Goal: Communication & Community: Share content

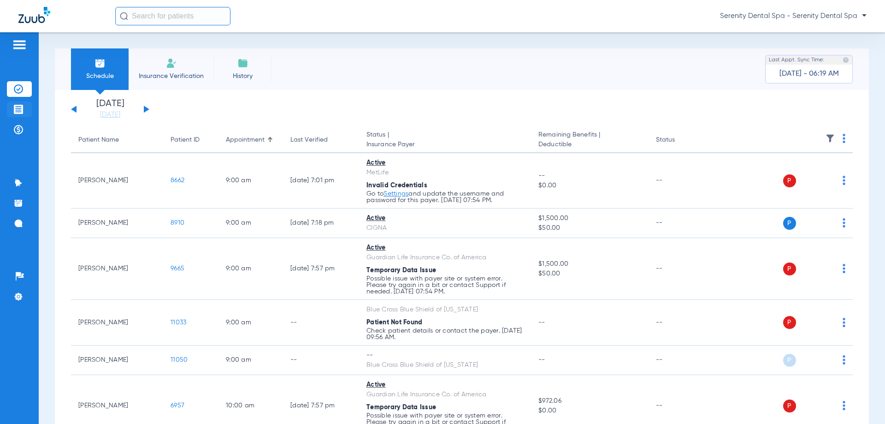
click at [21, 108] on img at bounding box center [18, 109] width 9 height 9
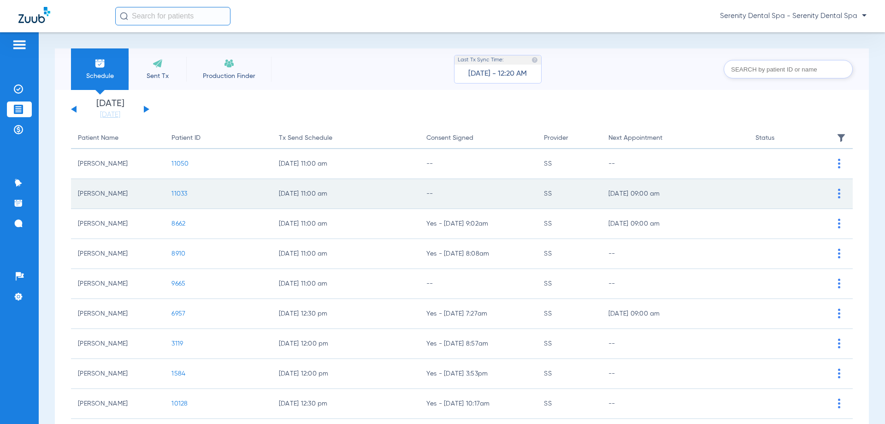
click at [179, 189] on td "11033" at bounding box center [218, 194] width 107 height 30
click at [179, 193] on span "11033" at bounding box center [179, 193] width 16 height 6
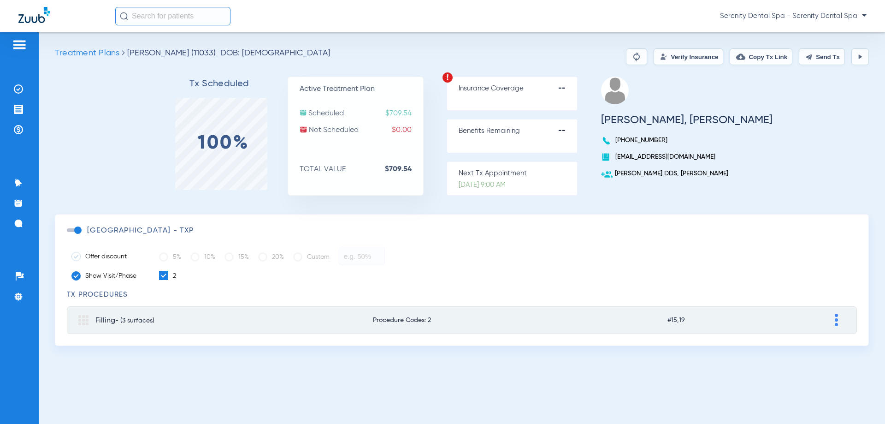
click at [551, 59] on button "Send Tx" at bounding box center [822, 56] width 46 height 17
click at [16, 107] on img at bounding box center [18, 109] width 9 height 9
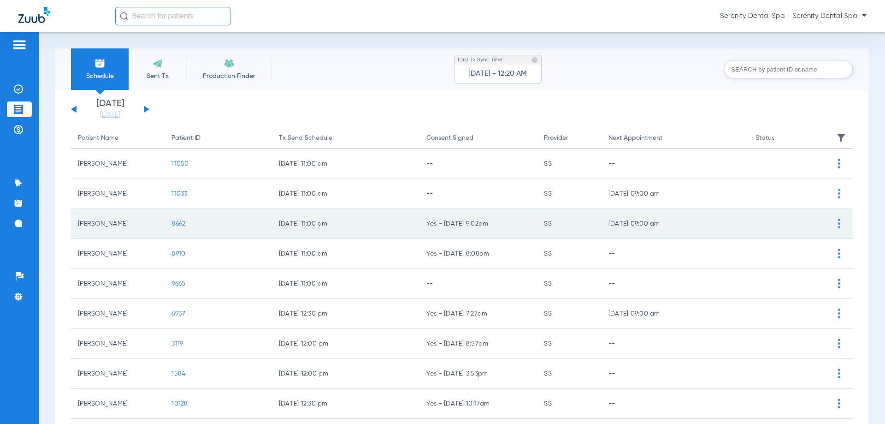
click at [182, 226] on span "8662" at bounding box center [178, 223] width 14 height 6
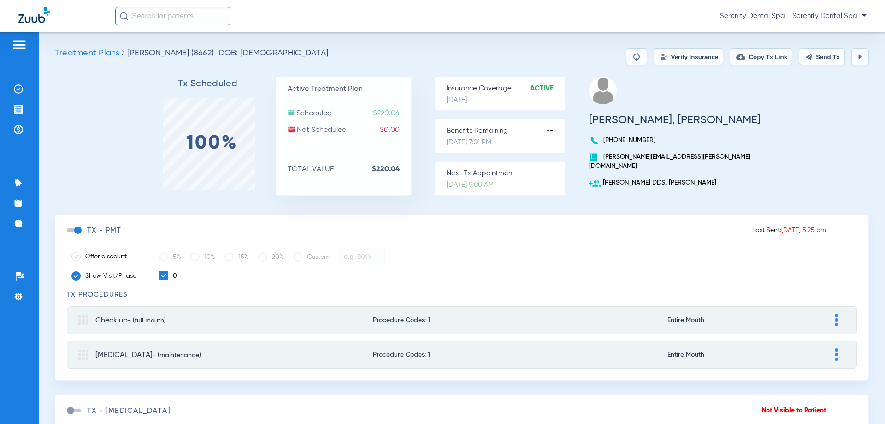
click at [551, 52] on button "Send Tx" at bounding box center [822, 56] width 46 height 17
drag, startPoint x: 771, startPoint y: 60, endPoint x: 811, endPoint y: 81, distance: 45.2
click at [551, 59] on button "Copy Tx Link" at bounding box center [761, 56] width 63 height 17
click at [18, 138] on ul "Insurance Verification Treatment Acceptance Payments & A/R" at bounding box center [19, 113] width 25 height 65
click at [18, 132] on img at bounding box center [18, 129] width 9 height 9
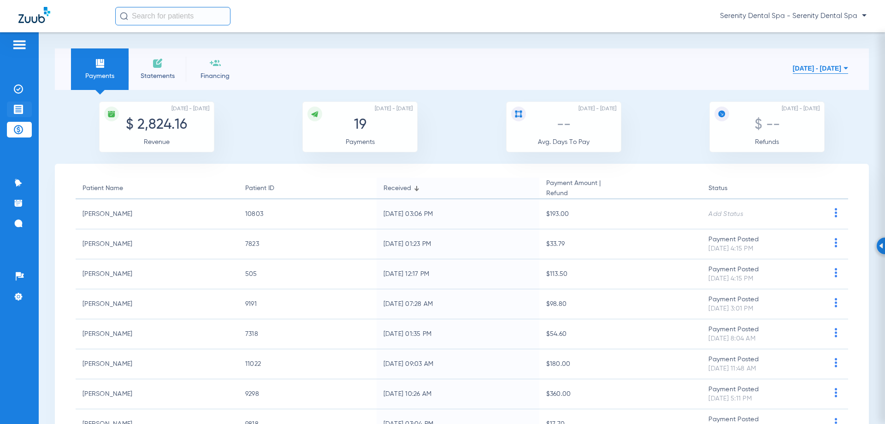
click at [17, 107] on img at bounding box center [18, 109] width 9 height 9
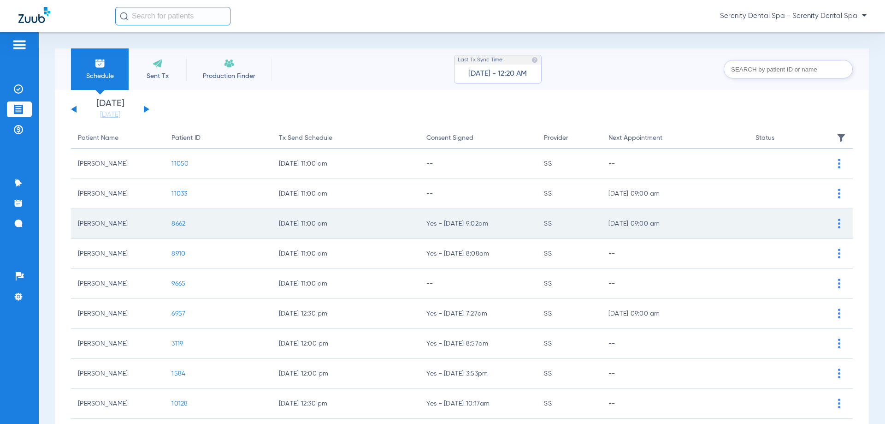
click at [180, 223] on span "8662" at bounding box center [178, 223] width 14 height 6
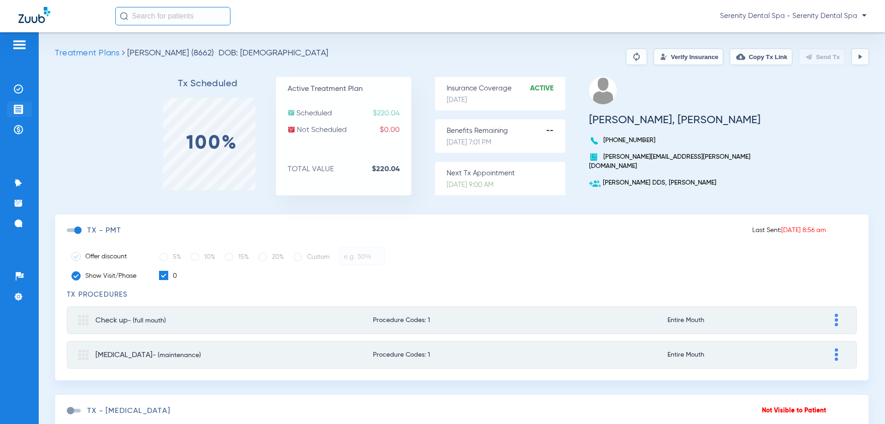
click at [18, 106] on img at bounding box center [18, 109] width 9 height 9
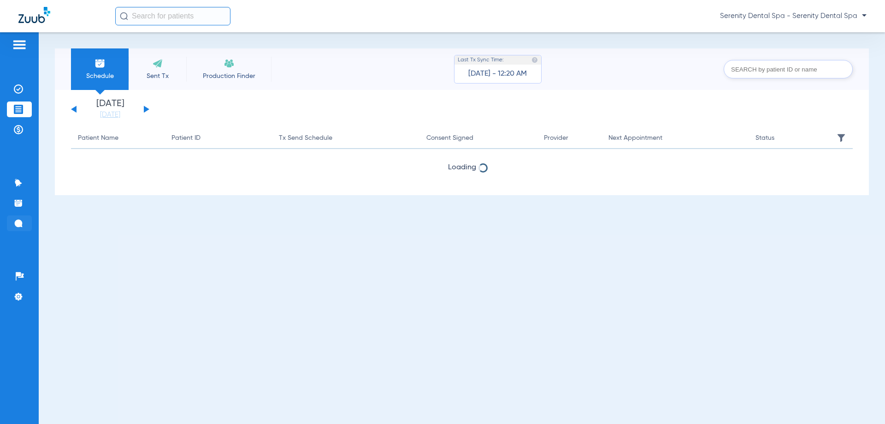
click at [14, 219] on img at bounding box center [18, 222] width 9 height 9
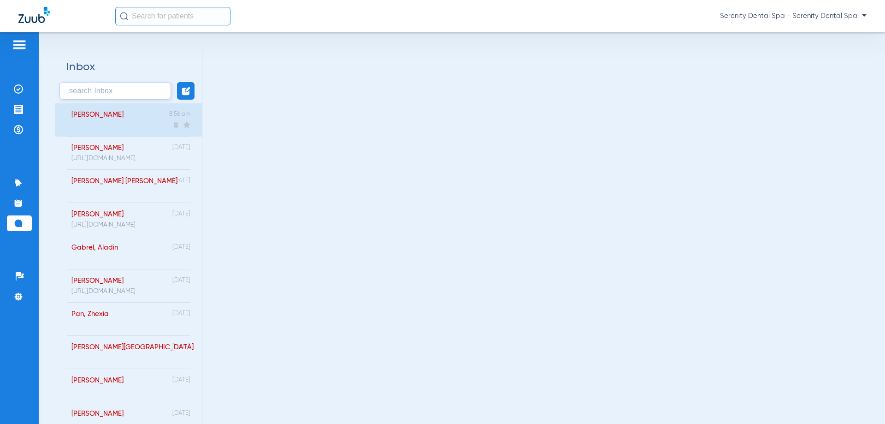
click at [130, 130] on div "Fogg, Gregory 8:56 am" at bounding box center [128, 119] width 147 height 33
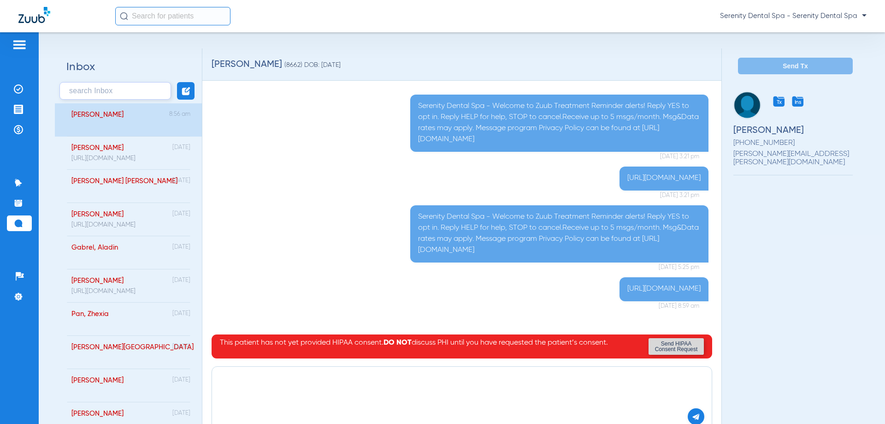
paste textarea "[URL][DOMAIN_NAME]"
type textarea "[URL][DOMAIN_NAME]"
click at [551, 402] on button at bounding box center [696, 416] width 17 height 17
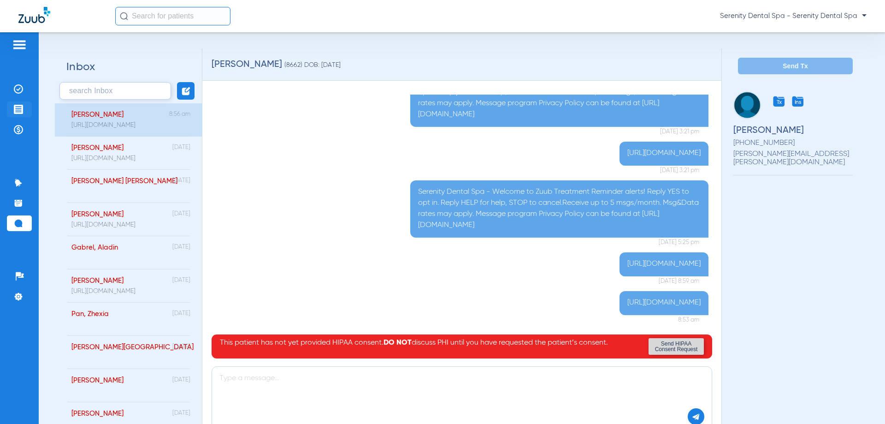
click at [17, 112] on img at bounding box center [18, 109] width 9 height 9
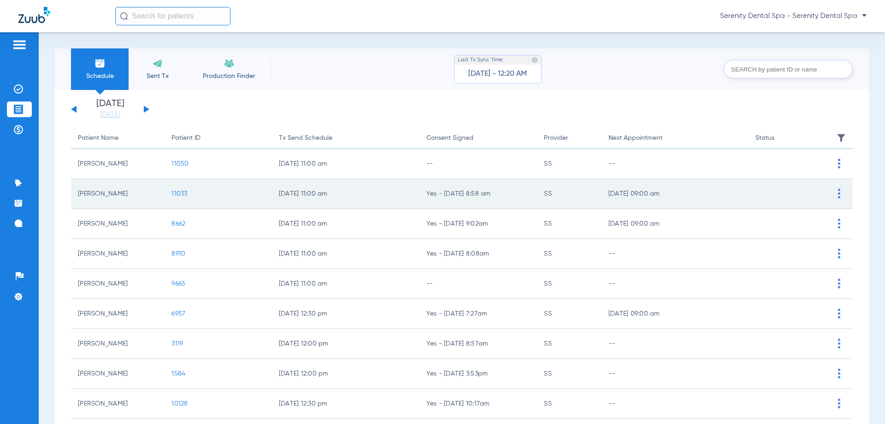
click at [178, 196] on span "11033" at bounding box center [179, 193] width 16 height 6
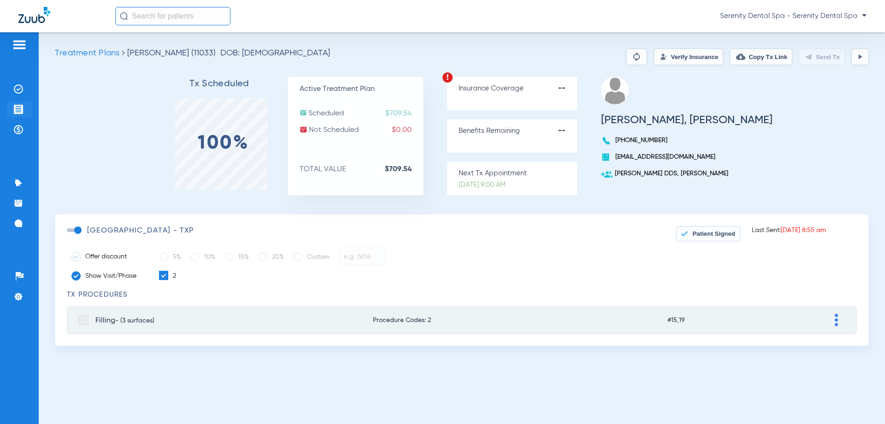
click at [17, 103] on li "Treatment Acceptance" at bounding box center [19, 109] width 25 height 16
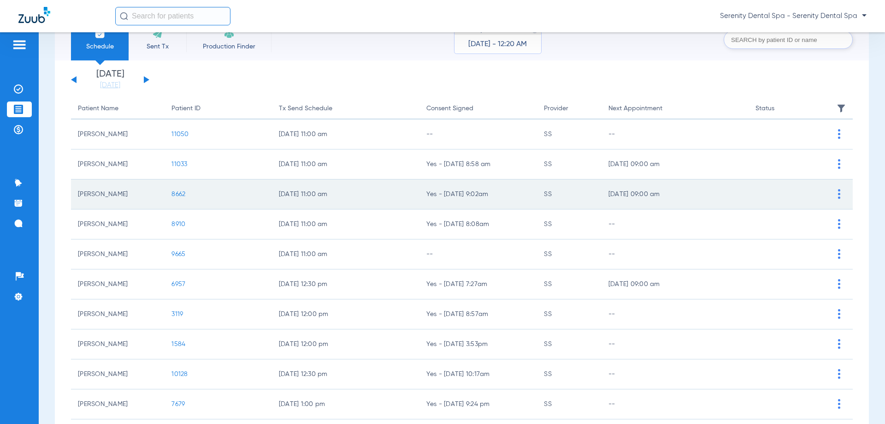
scroll to position [46, 0]
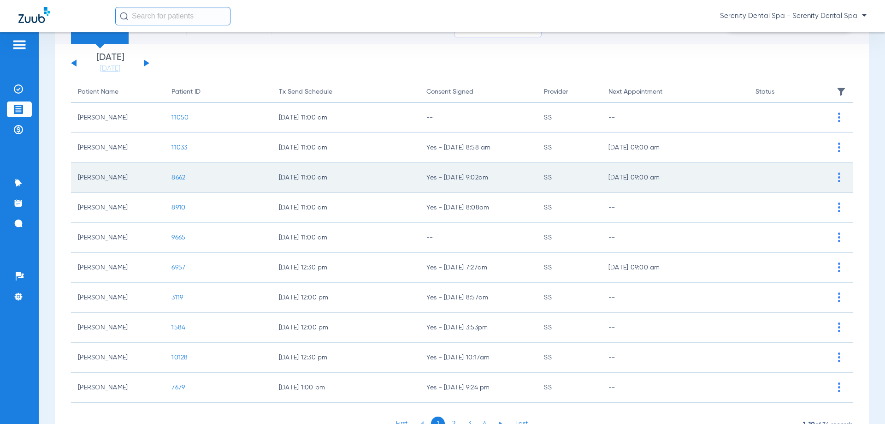
click at [180, 177] on span "8662" at bounding box center [178, 177] width 14 height 6
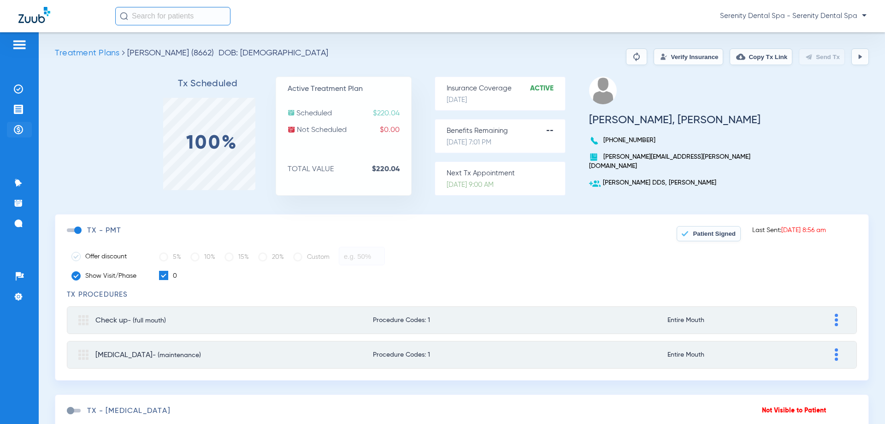
click at [22, 131] on img at bounding box center [18, 129] width 9 height 9
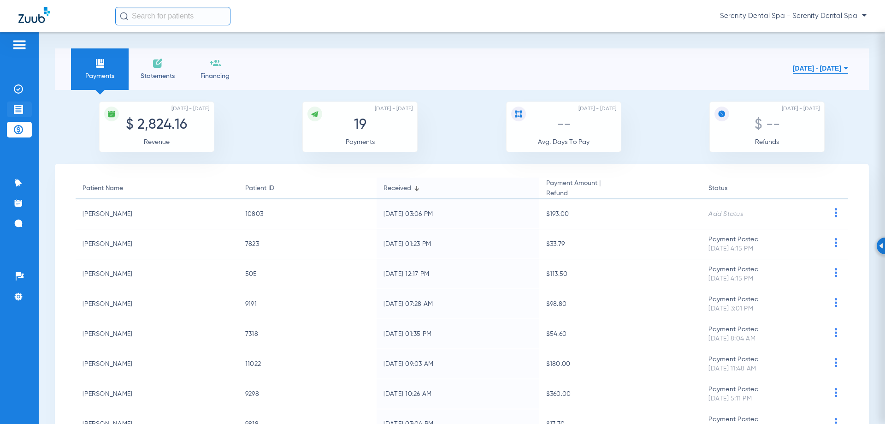
click at [18, 108] on img at bounding box center [18, 109] width 9 height 9
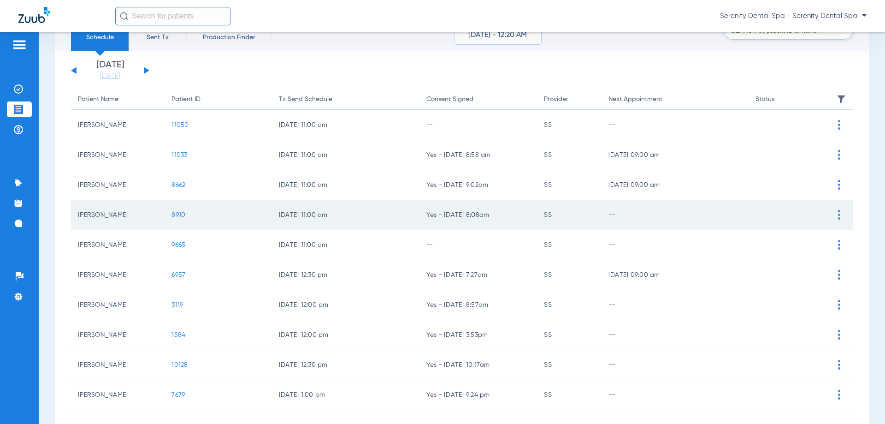
scroll to position [92, 0]
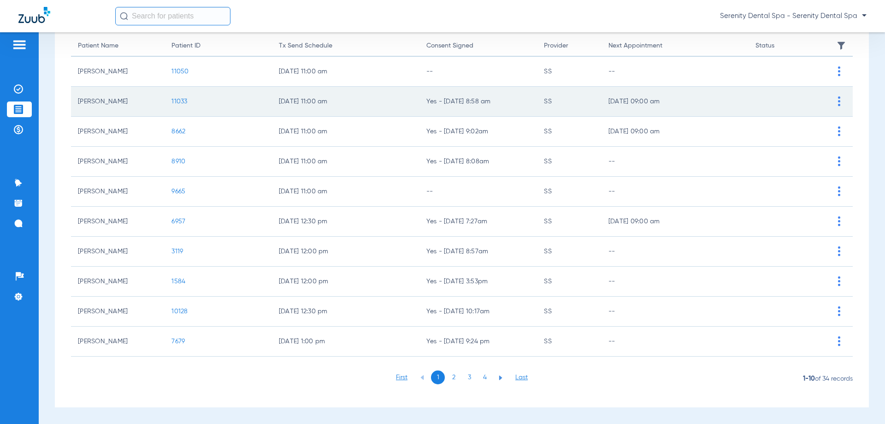
click at [179, 100] on span "11033" at bounding box center [179, 101] width 16 height 6
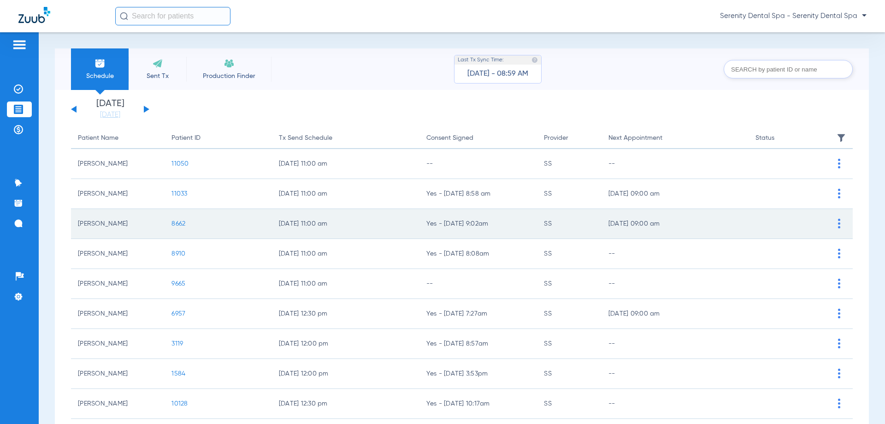
scroll to position [46, 0]
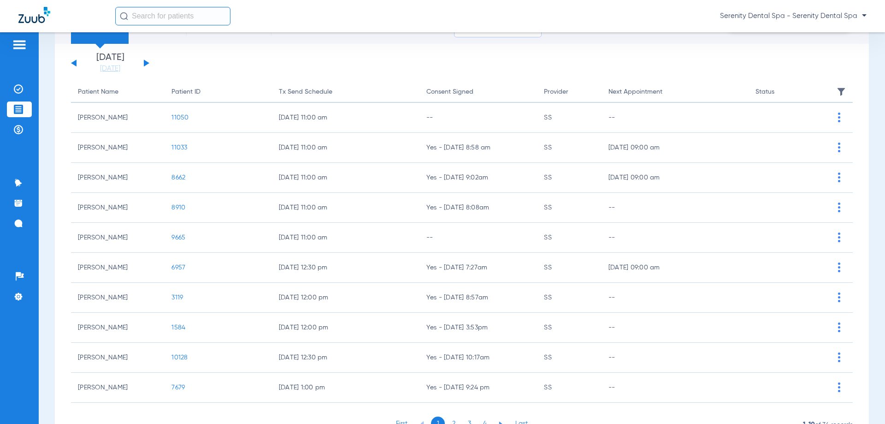
click at [175, 177] on span "8662" at bounding box center [178, 177] width 14 height 6
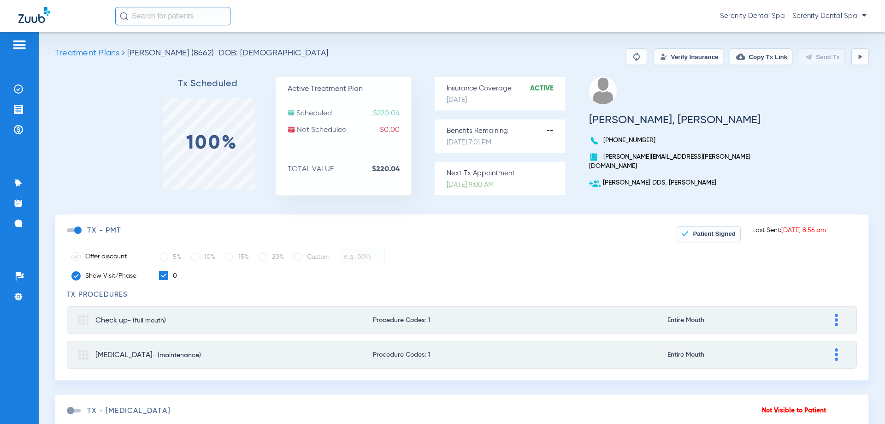
click at [693, 233] on span "Patient Signed" at bounding box center [714, 233] width 43 height 7
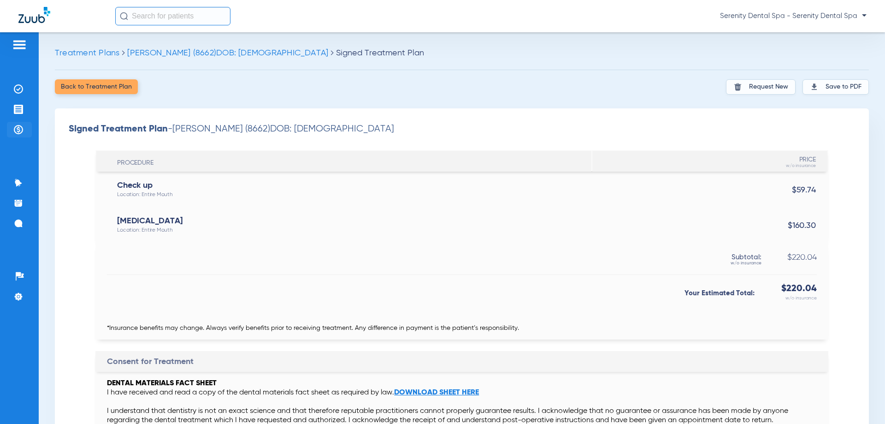
click at [19, 131] on img at bounding box center [18, 129] width 9 height 9
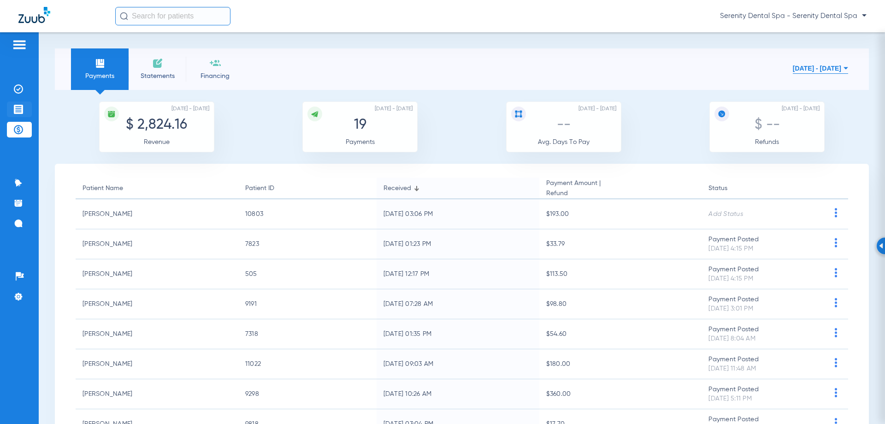
click at [13, 107] on li "Treatment Acceptance" at bounding box center [19, 109] width 25 height 16
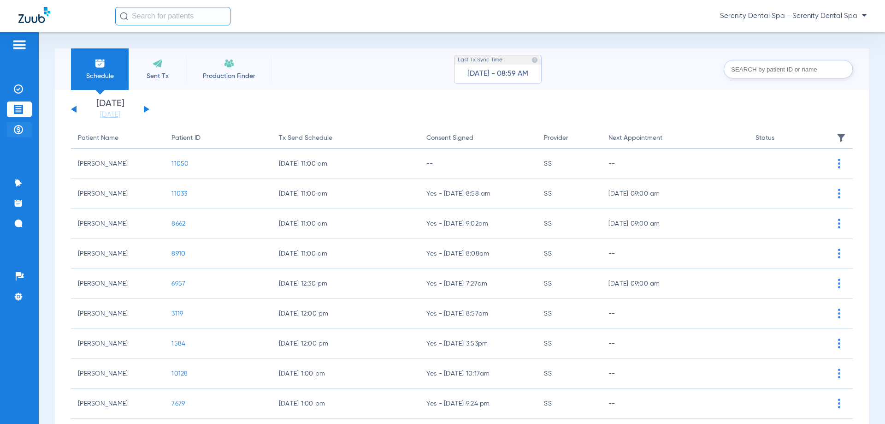
click at [19, 126] on img at bounding box center [18, 129] width 9 height 9
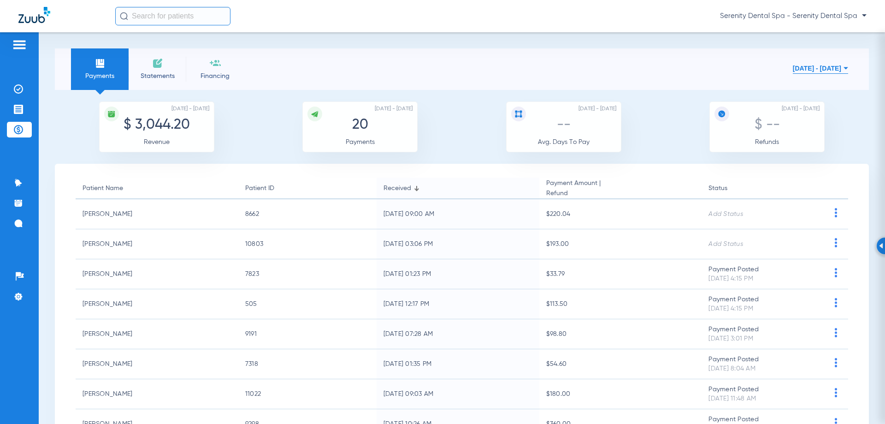
click at [14, 112] on img at bounding box center [18, 109] width 9 height 9
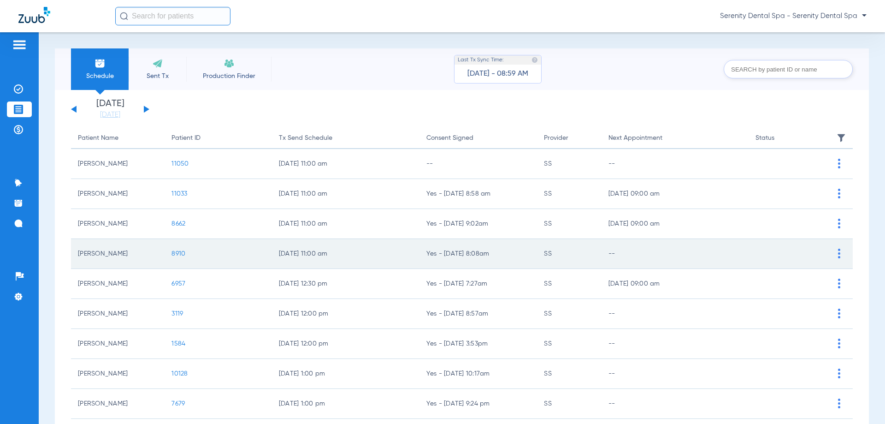
click at [179, 250] on span "8910" at bounding box center [178, 253] width 14 height 6
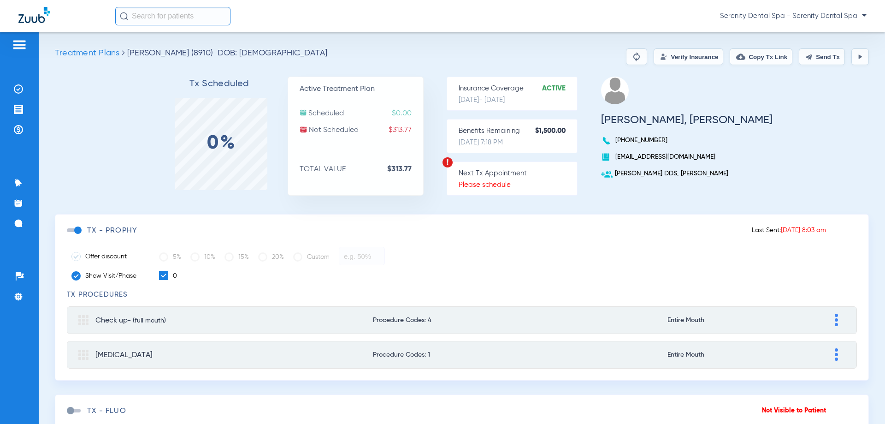
click at [805, 57] on img at bounding box center [808, 56] width 7 height 7
click at [768, 52] on button "Copy Tx Link" at bounding box center [761, 56] width 63 height 17
click at [16, 227] on img at bounding box center [18, 222] width 9 height 9
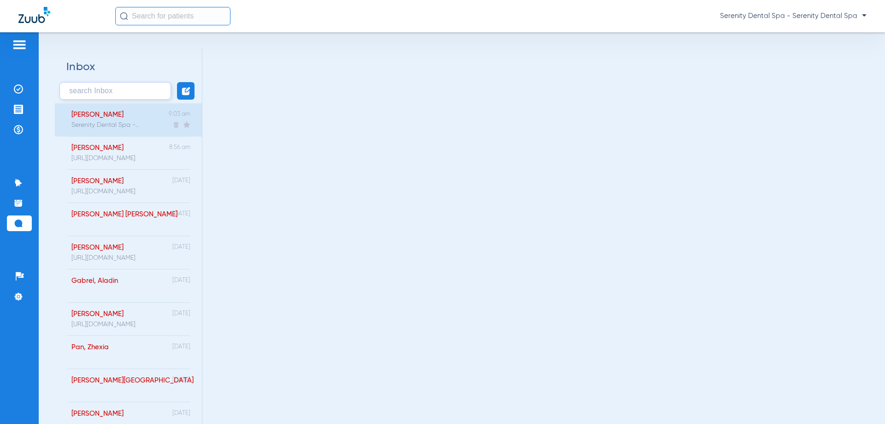
click at [130, 127] on div "Serenity Dental Spa - Welcome to Zuub Treatment Reminder alerts! Reply YES to o…" at bounding box center [105, 124] width 69 height 7
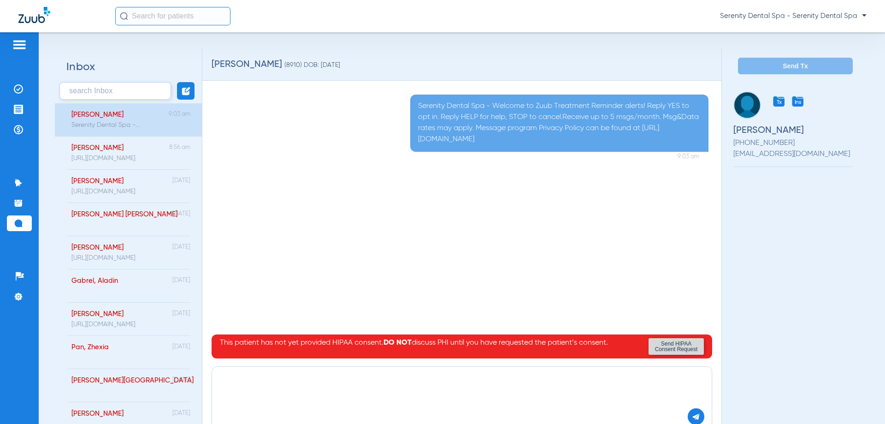
paste textarea "https://patient.zuub.com/patient/TV1xDB87f6hdrMUAaAsH/office/17004429/practice/…"
type textarea "[URL][DOMAIN_NAME]"
click at [692, 419] on img at bounding box center [696, 416] width 8 height 8
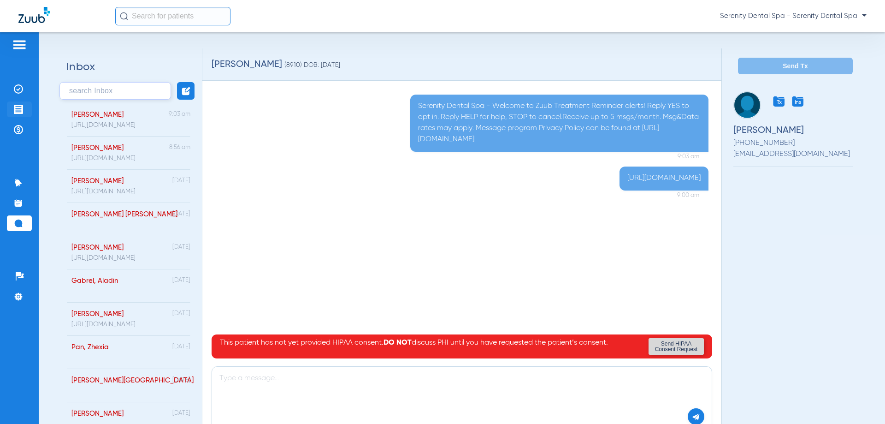
click at [20, 110] on img at bounding box center [18, 109] width 9 height 9
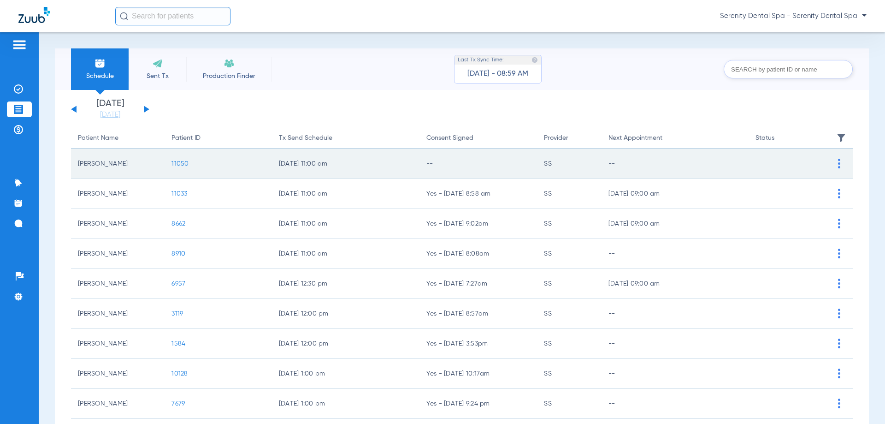
click at [177, 164] on span "11050" at bounding box center [179, 163] width 17 height 6
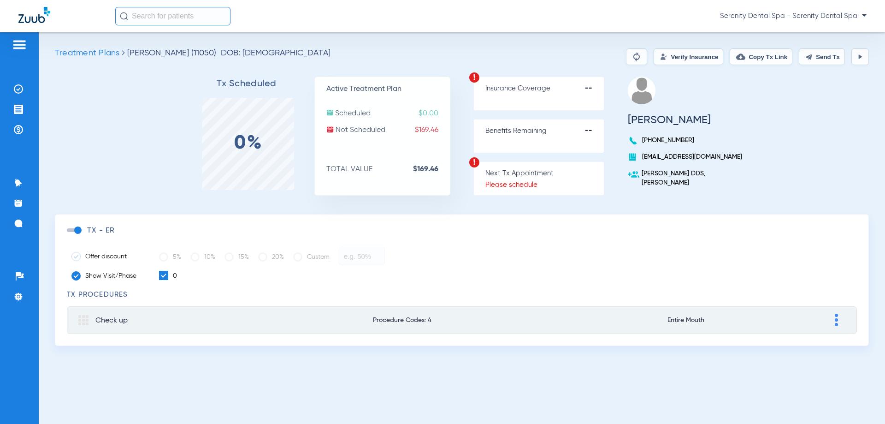
click at [828, 59] on button "Send Tx" at bounding box center [822, 56] width 46 height 17
click at [26, 103] on li "Treatment Acceptance" at bounding box center [19, 109] width 25 height 16
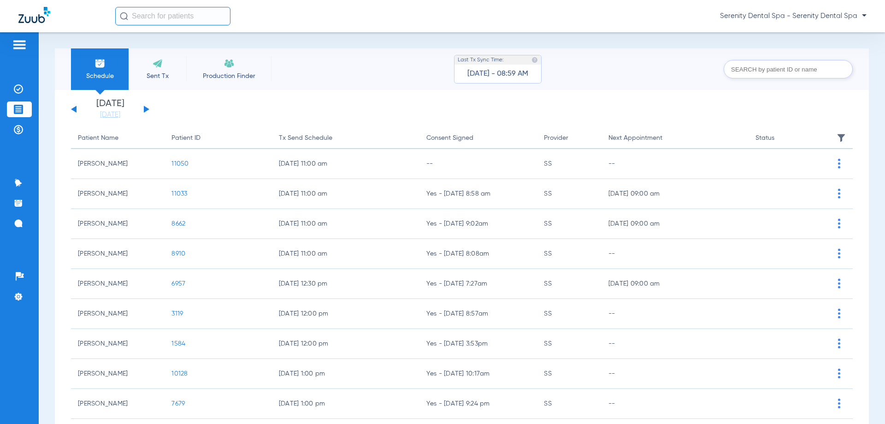
drag, startPoint x: 179, startPoint y: 252, endPoint x: 183, endPoint y: 264, distance: 12.5
click at [180, 253] on span "8910" at bounding box center [178, 253] width 14 height 6
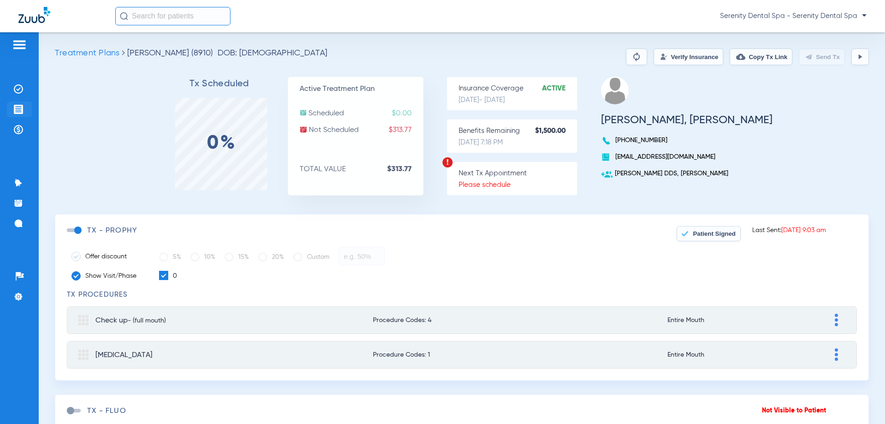
click at [20, 109] on img at bounding box center [18, 109] width 9 height 9
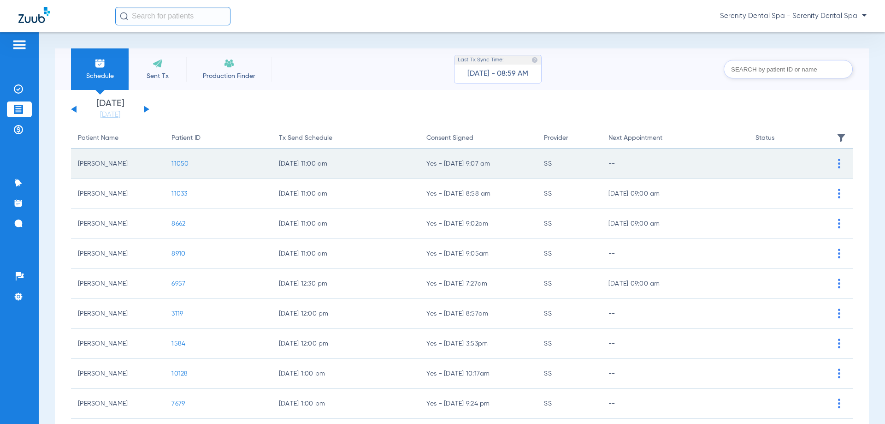
click at [172, 166] on span "11050" at bounding box center [179, 163] width 17 height 6
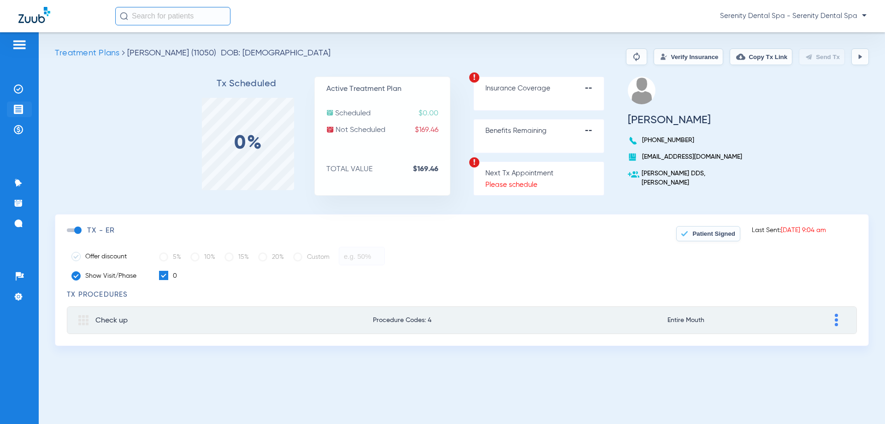
click at [19, 107] on img at bounding box center [18, 109] width 9 height 9
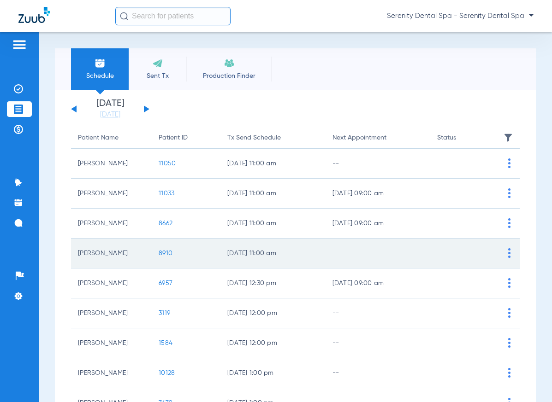
scroll to position [92, 0]
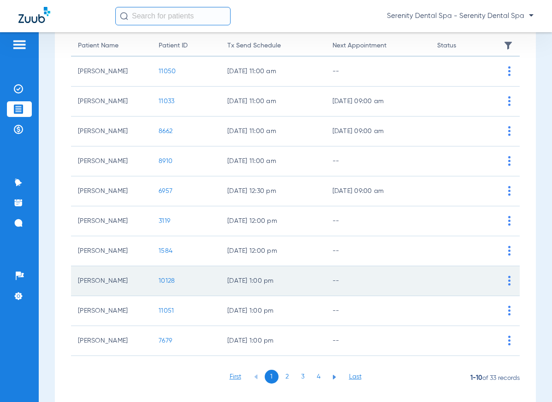
click at [162, 284] on span "10128" at bounding box center [167, 281] width 16 height 6
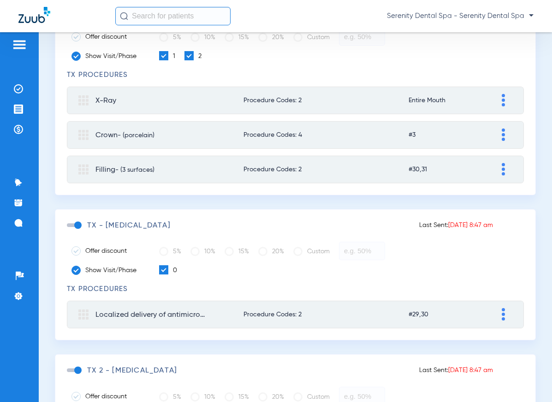
scroll to position [230, 0]
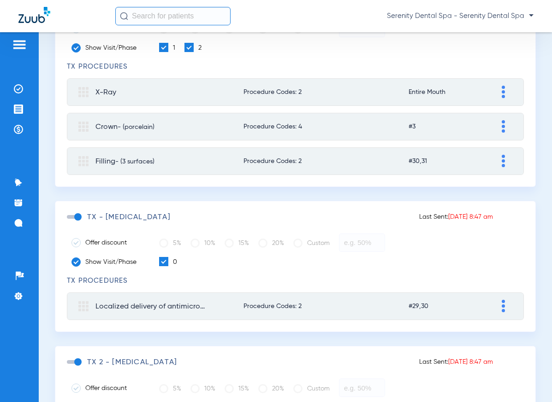
click at [77, 215] on span at bounding box center [74, 217] width 14 height 4
click at [69, 222] on input "checkbox" at bounding box center [69, 222] width 0 height 0
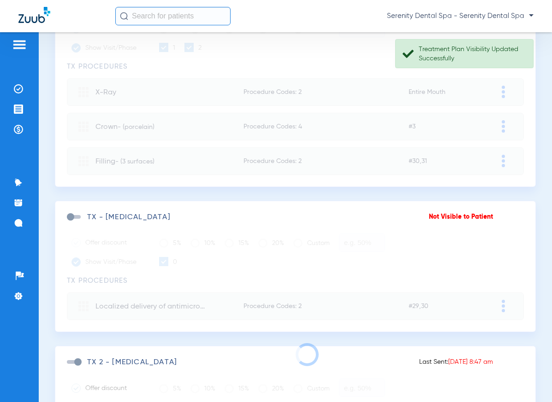
click at [79, 360] on span at bounding box center [74, 362] width 14 height 4
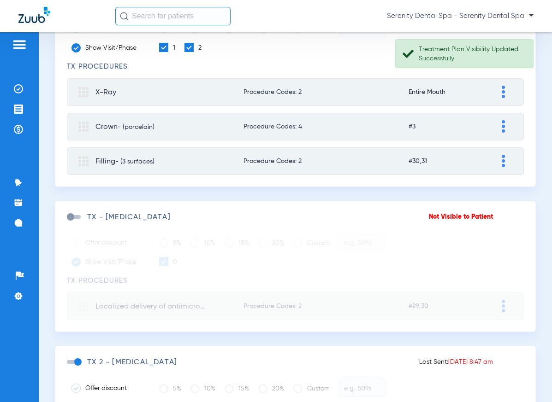
click at [79, 360] on span at bounding box center [74, 362] width 14 height 4
click at [69, 367] on input "checkbox" at bounding box center [69, 367] width 0 height 0
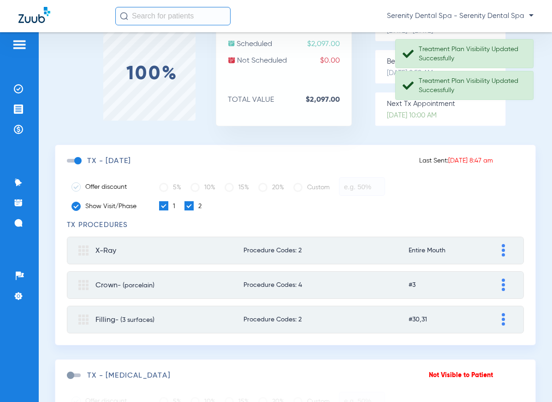
scroll to position [0, 0]
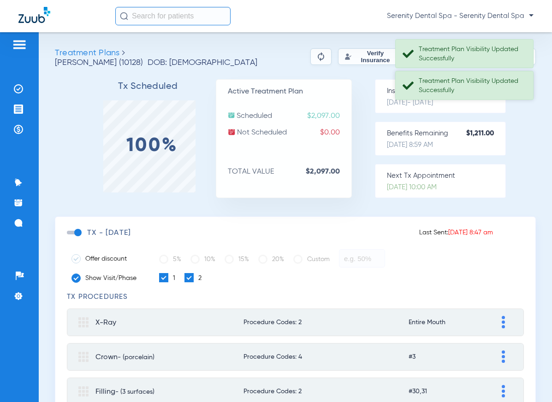
click at [458, 92] on div "Treatment Plan Visibility Updated Successfully" at bounding box center [472, 86] width 106 height 18
click at [473, 60] on div "Treatment Plan Visibility Updated Successfully" at bounding box center [472, 54] width 106 height 18
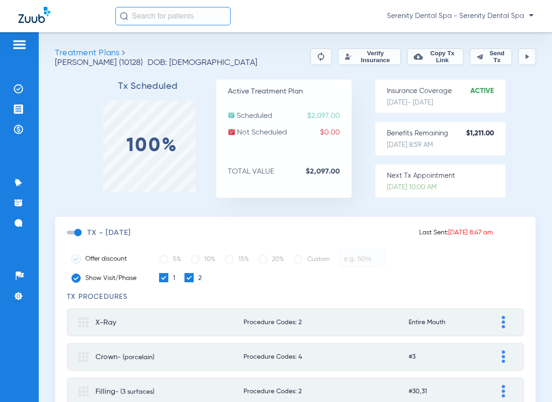
click at [484, 55] on button "Send Tx" at bounding box center [491, 56] width 42 height 17
click at [14, 130] on img at bounding box center [18, 129] width 9 height 9
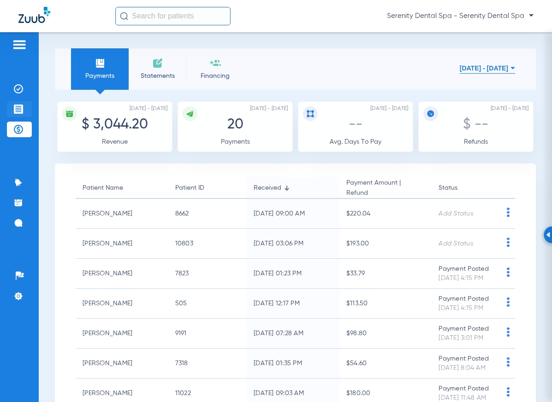
click at [18, 112] on img at bounding box center [18, 109] width 9 height 9
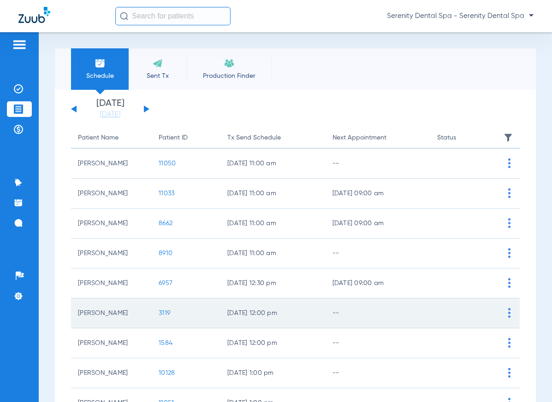
click at [165, 316] on span "3119" at bounding box center [165, 313] width 12 height 6
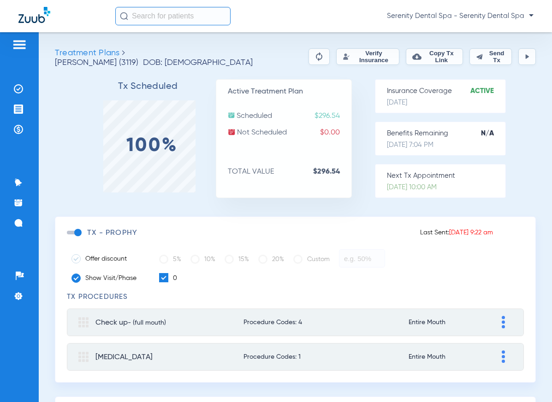
click at [484, 63] on button "Send Tx" at bounding box center [490, 56] width 42 height 17
click at [434, 59] on button "Copy Tx Link" at bounding box center [434, 56] width 57 height 17
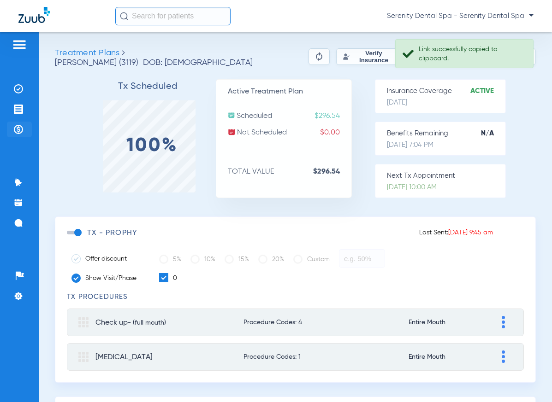
click at [23, 127] on img at bounding box center [18, 129] width 9 height 9
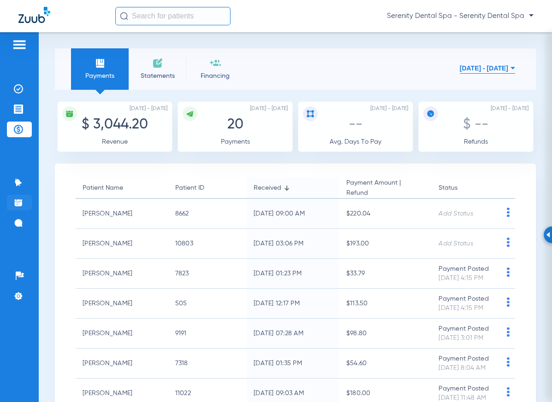
click at [16, 195] on li "Appt Reminders" at bounding box center [19, 203] width 25 height 16
click at [20, 223] on img at bounding box center [18, 222] width 9 height 9
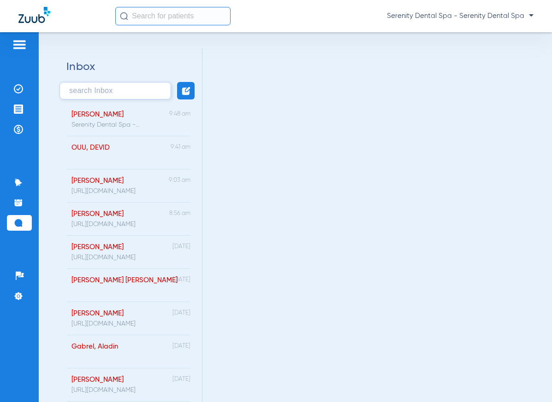
drag, startPoint x: 131, startPoint y: 192, endPoint x: 212, endPoint y: 300, distance: 134.7
click at [111, 121] on div "[PERSON_NAME] Dental Spa - Welcome to Zuub Treatment Reminder alerts! Reply YES…" at bounding box center [101, 119] width 78 height 33
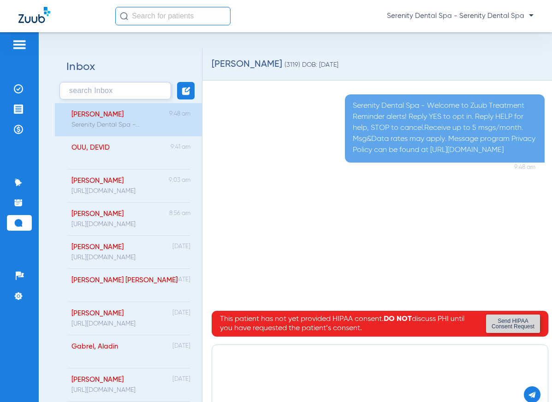
paste textarea "[URL][DOMAIN_NAME]"
type textarea "[URL][DOMAIN_NAME]"
click at [530, 390] on button at bounding box center [532, 395] width 17 height 17
click at [21, 115] on li "Treatment Acceptance" at bounding box center [19, 109] width 25 height 16
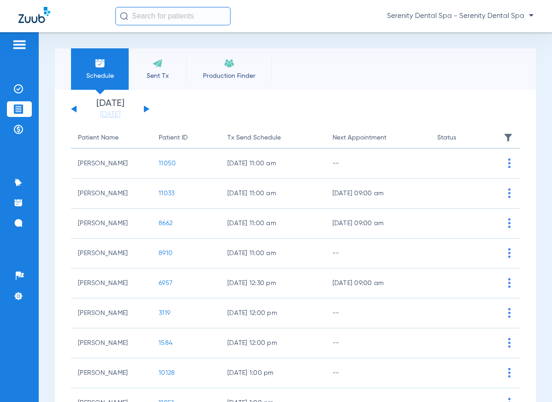
click at [161, 313] on span "3119" at bounding box center [165, 313] width 12 height 6
